Goal: Transaction & Acquisition: Obtain resource

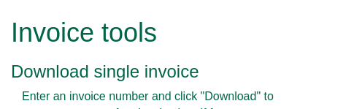
scroll to position [73, 0]
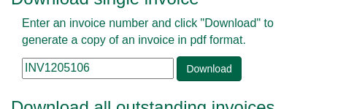
drag, startPoint x: 116, startPoint y: 69, endPoint x: -34, endPoint y: 66, distance: 150.4
click at [0, 66] on html "Invoice tools Download single invoice Enter an invoice number and click "Downlo…" at bounding box center [177, 107] width 354 height 360
paste input "303209"
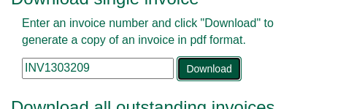
click at [196, 64] on link "Download" at bounding box center [209, 68] width 64 height 25
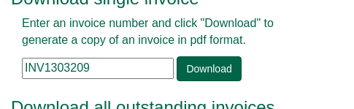
drag, startPoint x: 103, startPoint y: 72, endPoint x: -58, endPoint y: 85, distance: 161.8
click at [0, 85] on html "Invoice tools Download single invoice Enter an invoice number and click "Downlo…" at bounding box center [177, 107] width 354 height 360
paste input "78842"
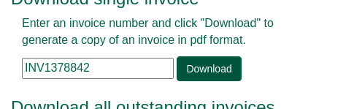
type input "INV1378842"
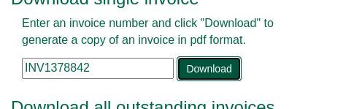
click at [204, 71] on link "Download" at bounding box center [209, 68] width 64 height 25
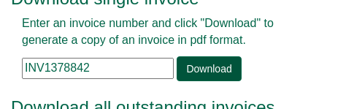
drag, startPoint x: 266, startPoint y: 61, endPoint x: 220, endPoint y: 65, distance: 46.2
click at [266, 63] on div "Enter an invoice number and click "Download" to generate a copy of an invoice i…" at bounding box center [149, 48] width 277 height 66
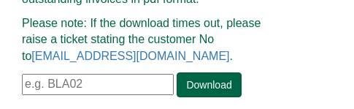
scroll to position [251, 0]
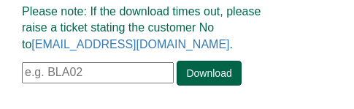
click at [97, 66] on input "text" at bounding box center [98, 72] width 152 height 21
paste input "ICE04"
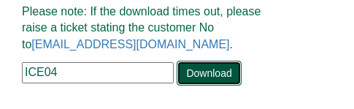
click at [204, 73] on link "Download" at bounding box center [209, 73] width 64 height 25
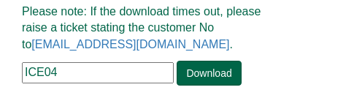
drag, startPoint x: 69, startPoint y: 71, endPoint x: -34, endPoint y: 77, distance: 102.3
paste input "NTC01"
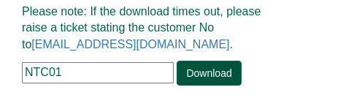
type input "NTC01"
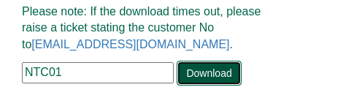
click at [213, 70] on link "Download" at bounding box center [209, 73] width 64 height 25
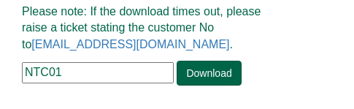
drag, startPoint x: 85, startPoint y: 71, endPoint x: -19, endPoint y: 78, distance: 104.6
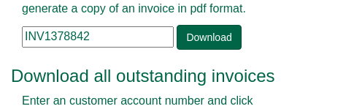
scroll to position [105, 0]
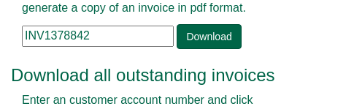
drag, startPoint x: 104, startPoint y: 35, endPoint x: -86, endPoint y: 34, distance: 189.7
click at [0, 34] on html "Invoice tools Download single invoice Enter an invoice number and click "Downlo…" at bounding box center [177, 75] width 354 height 360
paste input "84440"
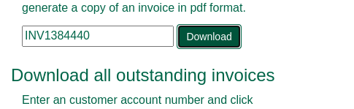
click at [225, 34] on link "Download" at bounding box center [209, 36] width 64 height 25
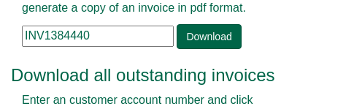
drag, startPoint x: 98, startPoint y: 36, endPoint x: -62, endPoint y: 46, distance: 160.1
click at [0, 46] on html "Invoice tools Download single invoice Enter an invoice number and click "Downlo…" at bounding box center [177, 75] width 354 height 360
paste input "90672"
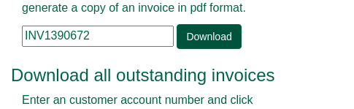
type input "INV1390672"
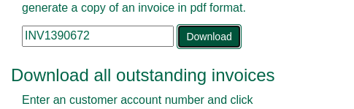
click at [214, 32] on link "Download" at bounding box center [209, 36] width 64 height 25
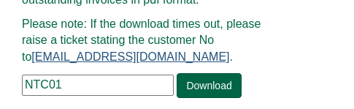
scroll to position [251, 0]
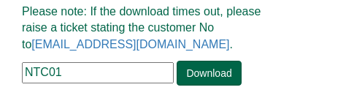
drag, startPoint x: 79, startPoint y: 70, endPoint x: -38, endPoint y: 71, distance: 116.8
paste input "YOR103"
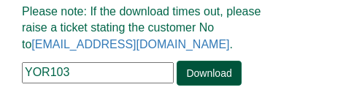
type input "YOR103"
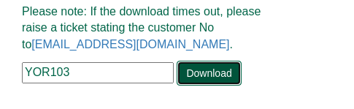
click at [204, 72] on link "Download" at bounding box center [209, 73] width 64 height 25
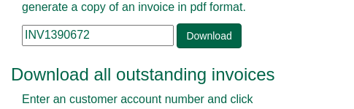
scroll to position [105, 0]
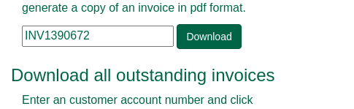
drag, startPoint x: 99, startPoint y: 34, endPoint x: -100, endPoint y: 48, distance: 199.0
click at [0, 48] on html "Invoice tools Download single invoice Enter an invoice number and click "Downlo…" at bounding box center [177, 75] width 354 height 360
paste input "77688"
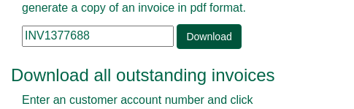
type input "INV1377688"
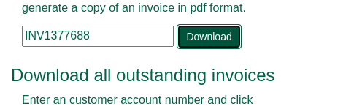
click at [216, 38] on link "Download" at bounding box center [209, 36] width 64 height 25
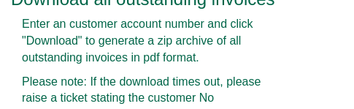
scroll to position [251, 0]
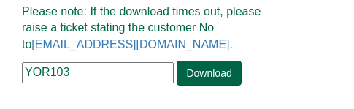
drag, startPoint x: 78, startPoint y: 75, endPoint x: -34, endPoint y: 63, distance: 112.3
paste input "ADA12"
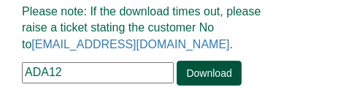
type input "ADA12"
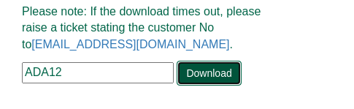
click at [209, 72] on link "Download" at bounding box center [209, 73] width 64 height 25
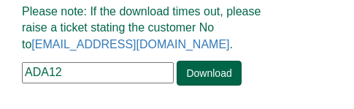
click at [212, 42] on p "Please note: If the download times out, please raise a ticket stating the custo…" at bounding box center [149, 29] width 255 height 50
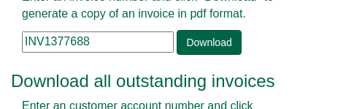
scroll to position [73, 0]
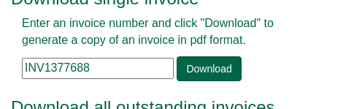
drag, startPoint x: 94, startPoint y: 63, endPoint x: -87, endPoint y: 72, distance: 181.2
click at [0, 72] on html "Invoice tools Download single invoice Enter an invoice number and click "Downlo…" at bounding box center [177, 107] width 354 height 360
paste input "4225"
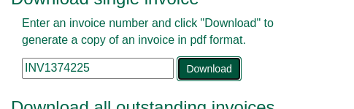
click at [210, 68] on link "Download" at bounding box center [209, 68] width 64 height 25
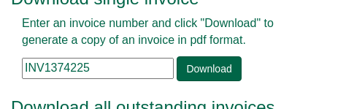
drag, startPoint x: 99, startPoint y: 63, endPoint x: -92, endPoint y: 83, distance: 191.6
click at [0, 83] on html "Invoice tools Download single invoice Enter an invoice number and click "Downlo…" at bounding box center [177, 107] width 354 height 360
paste input "91836"
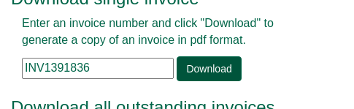
type input "INV1391836"
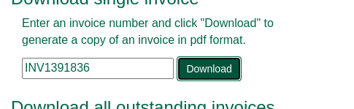
click at [216, 64] on link "Download" at bounding box center [209, 68] width 64 height 25
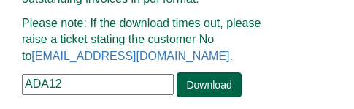
scroll to position [251, 0]
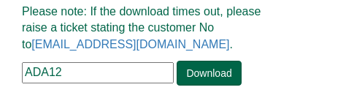
drag, startPoint x: 77, startPoint y: 65, endPoint x: -20, endPoint y: 68, distance: 97.8
paste input "NOR343 -"
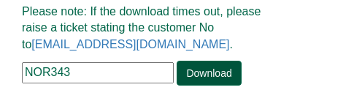
type input "NOR343"
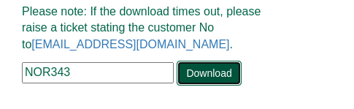
click at [209, 70] on link "Download" at bounding box center [209, 73] width 64 height 25
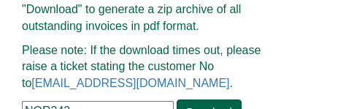
scroll to position [105, 0]
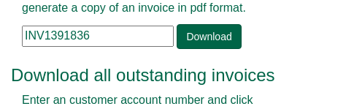
drag, startPoint x: 108, startPoint y: 31, endPoint x: -71, endPoint y: 31, distance: 178.8
click at [0, 31] on html "Invoice tools Download single invoice Enter an invoice number and click "Downlo…" at bounding box center [177, 75] width 354 height 360
paste input "77688"
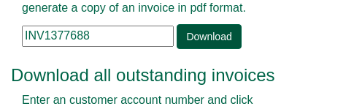
type input "INV1377688"
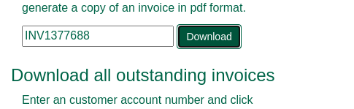
click at [195, 36] on link "Download" at bounding box center [209, 36] width 64 height 25
